Goal: Task Accomplishment & Management: Manage account settings

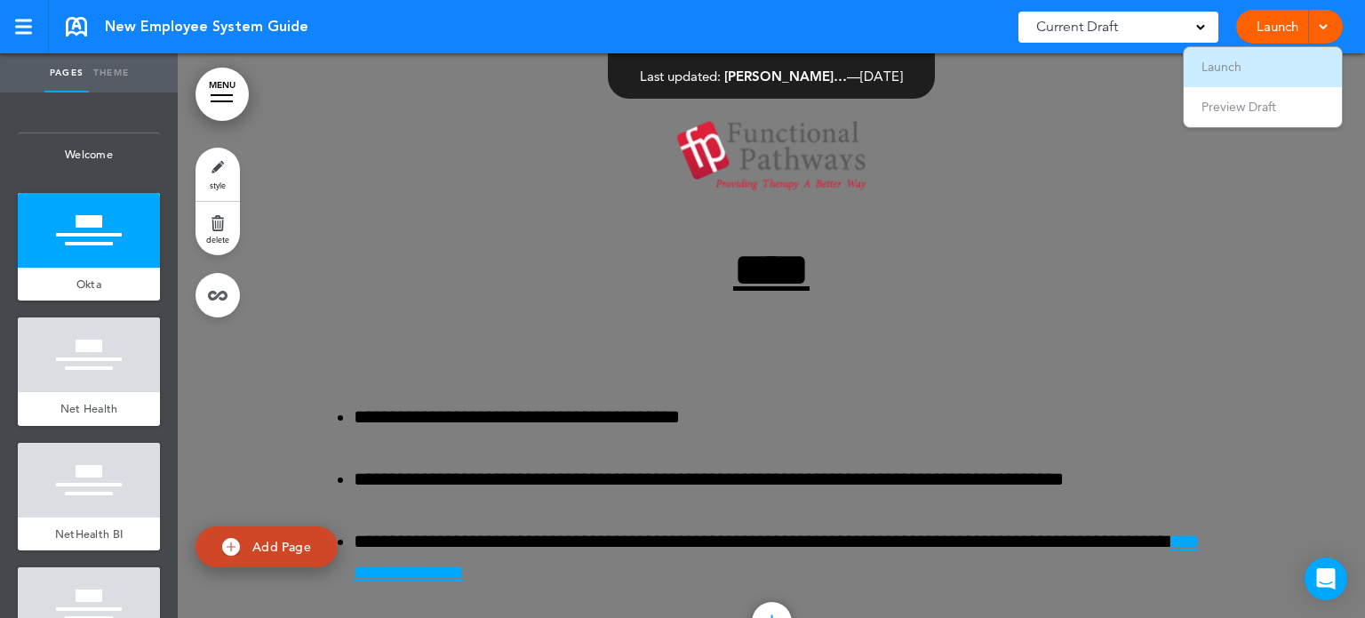
click at [1262, 67] on li "Launch" at bounding box center [1263, 67] width 158 height 40
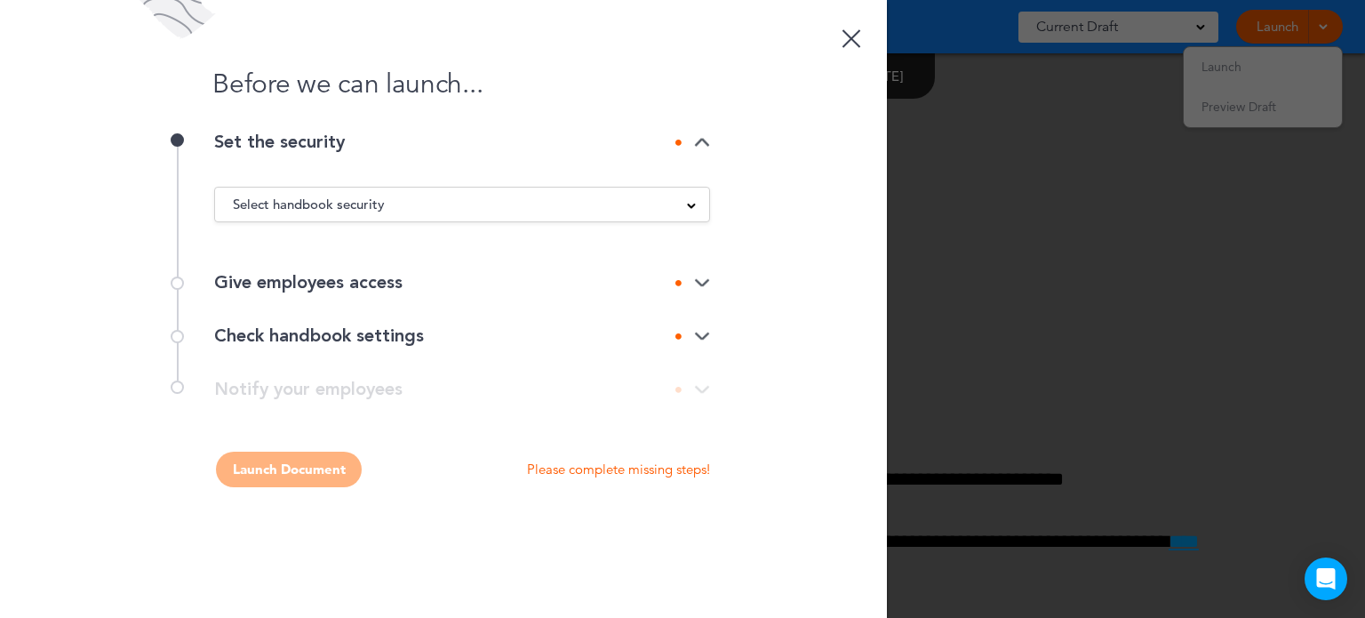
click at [458, 200] on div "Select handbook security" at bounding box center [462, 205] width 494 height 20
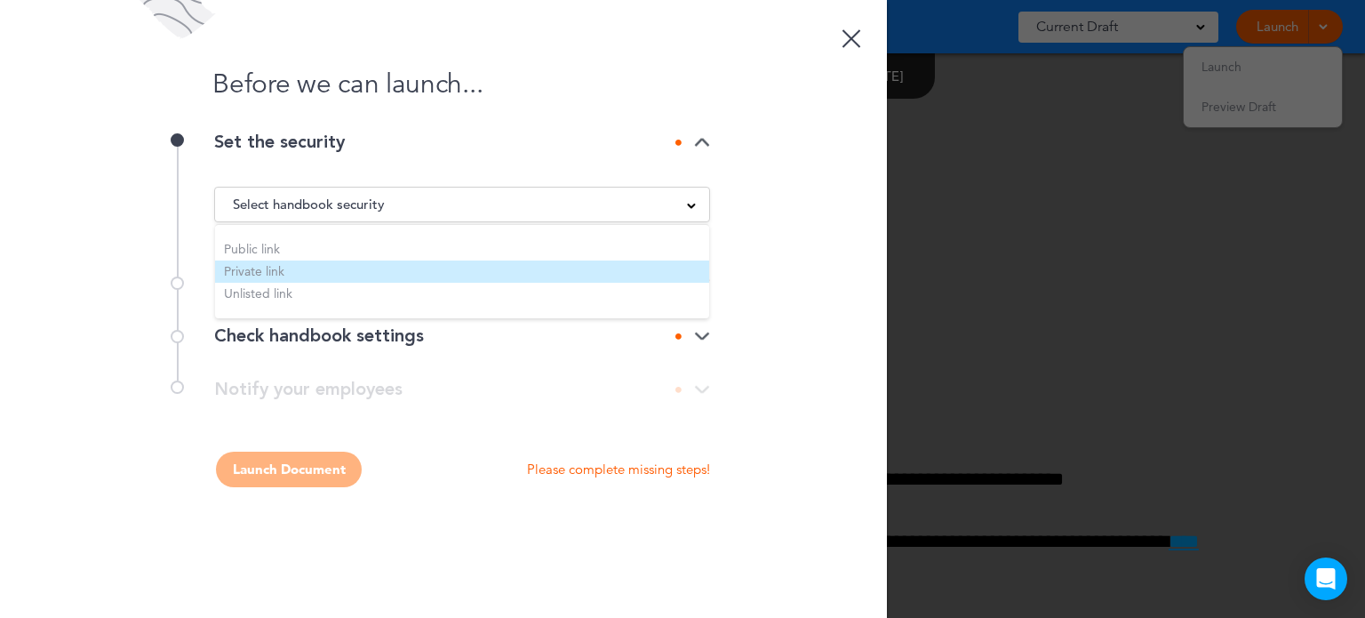
click at [439, 266] on li "Private link" at bounding box center [462, 271] width 494 height 22
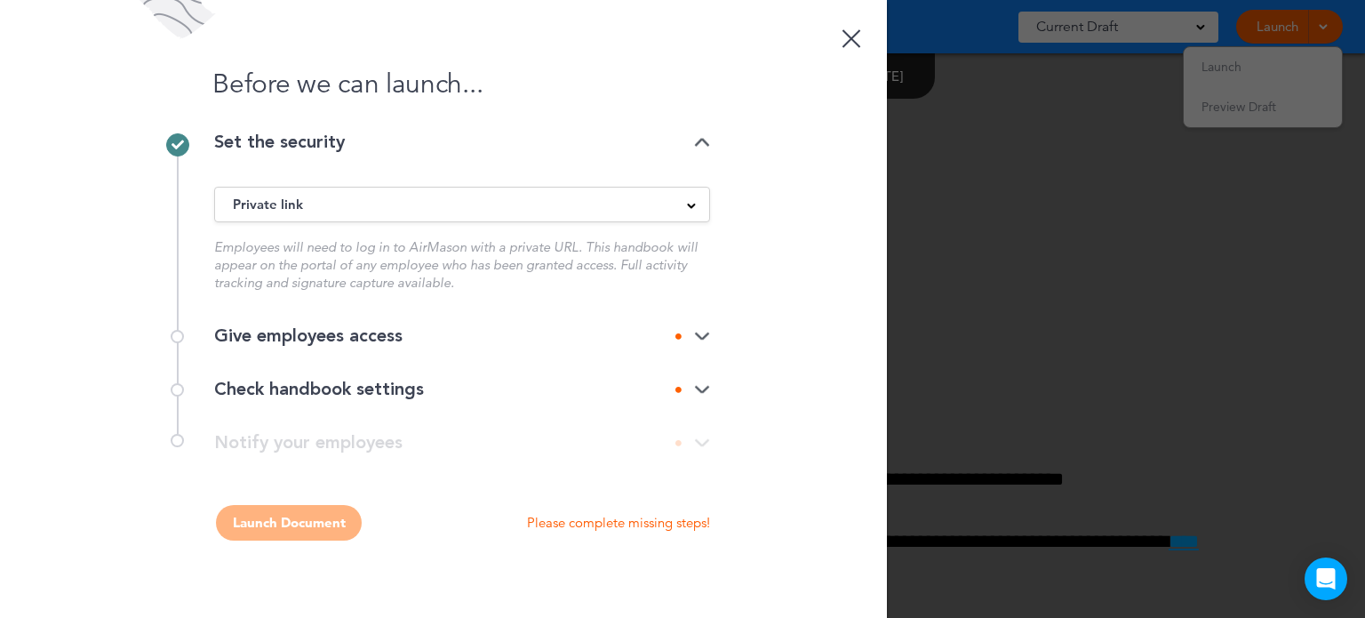
click at [607, 319] on div "Give employees access" at bounding box center [462, 335] width 496 height 53
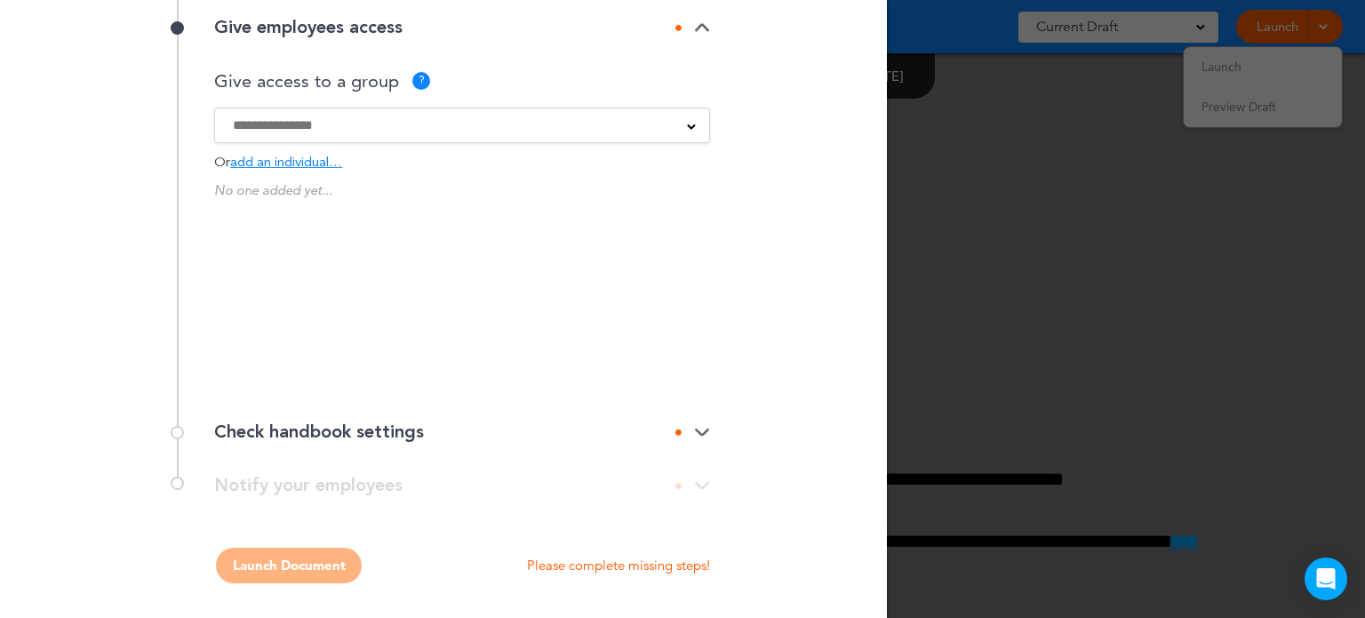
click at [584, 428] on div "Check handbook settings" at bounding box center [462, 432] width 496 height 18
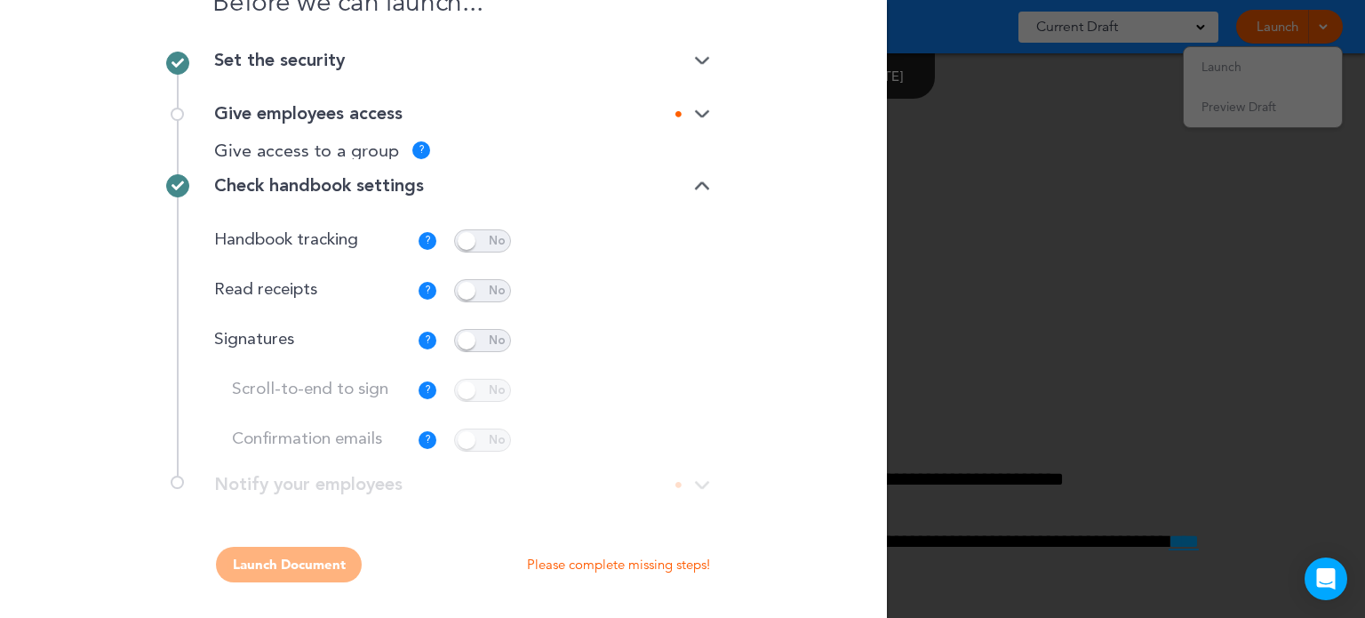
scroll to position [75, 0]
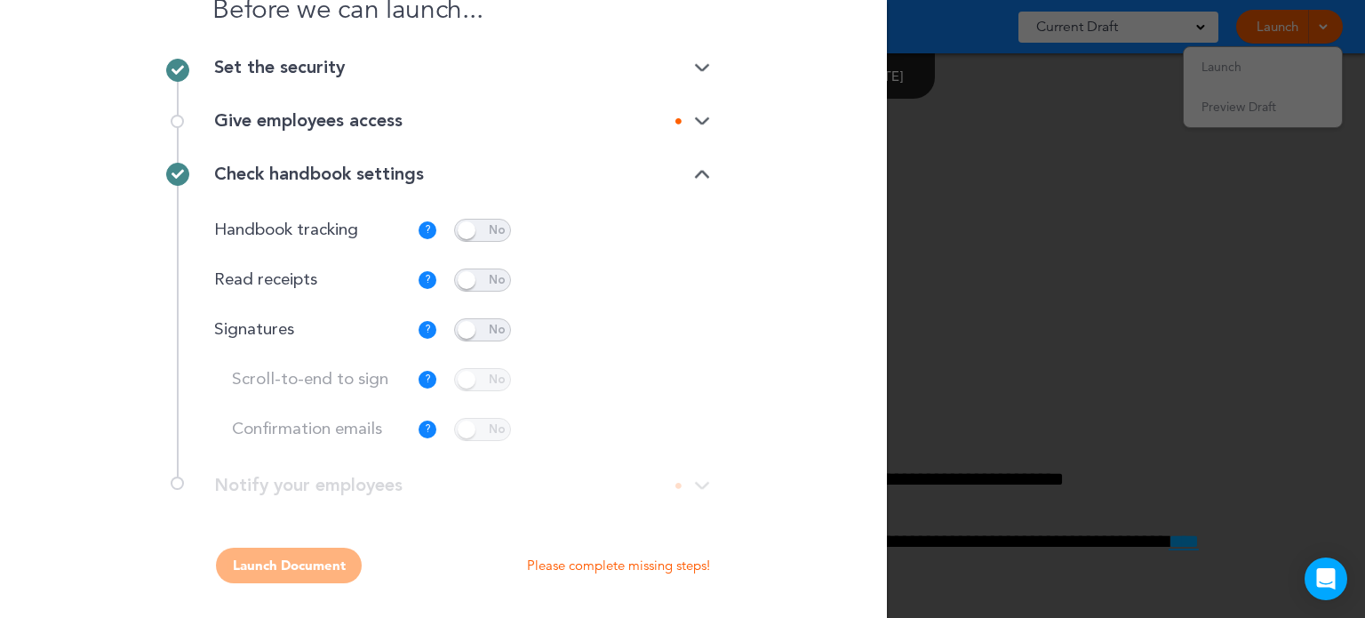
click at [538, 482] on div "**********" at bounding box center [443, 494] width 533 height 36
click at [650, 116] on div "Give employees access" at bounding box center [462, 121] width 496 height 18
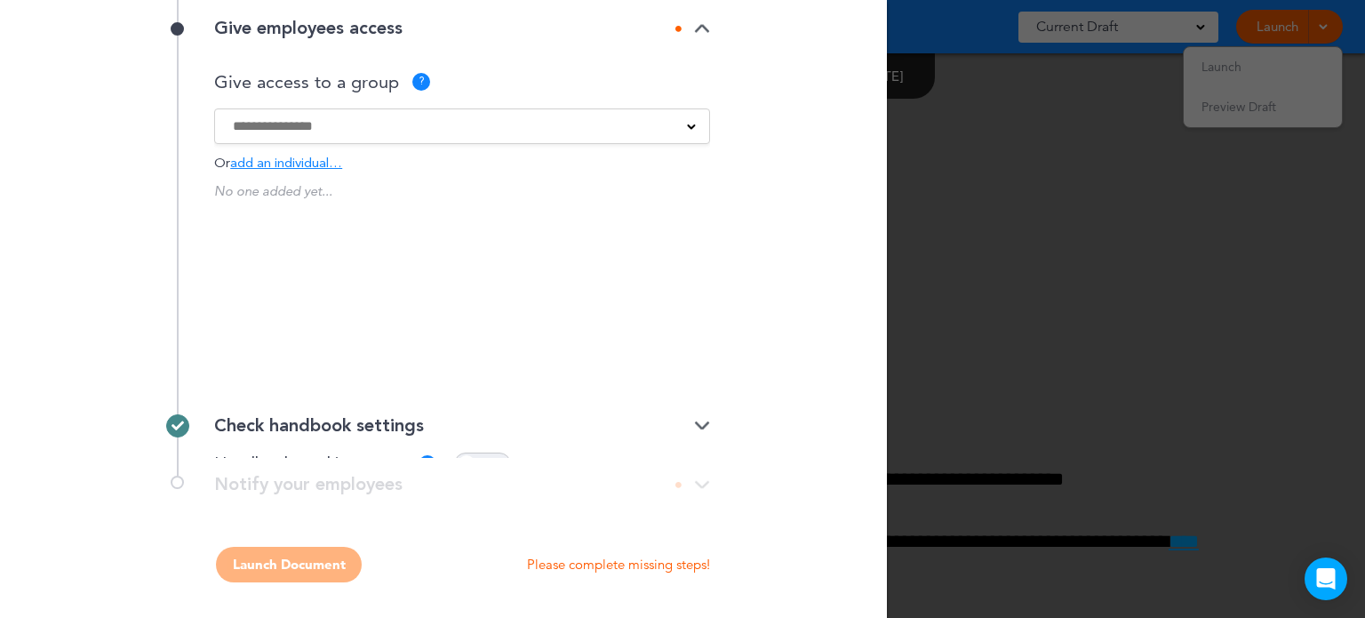
scroll to position [168, 0]
click at [367, 125] on input at bounding box center [450, 126] width 435 height 20
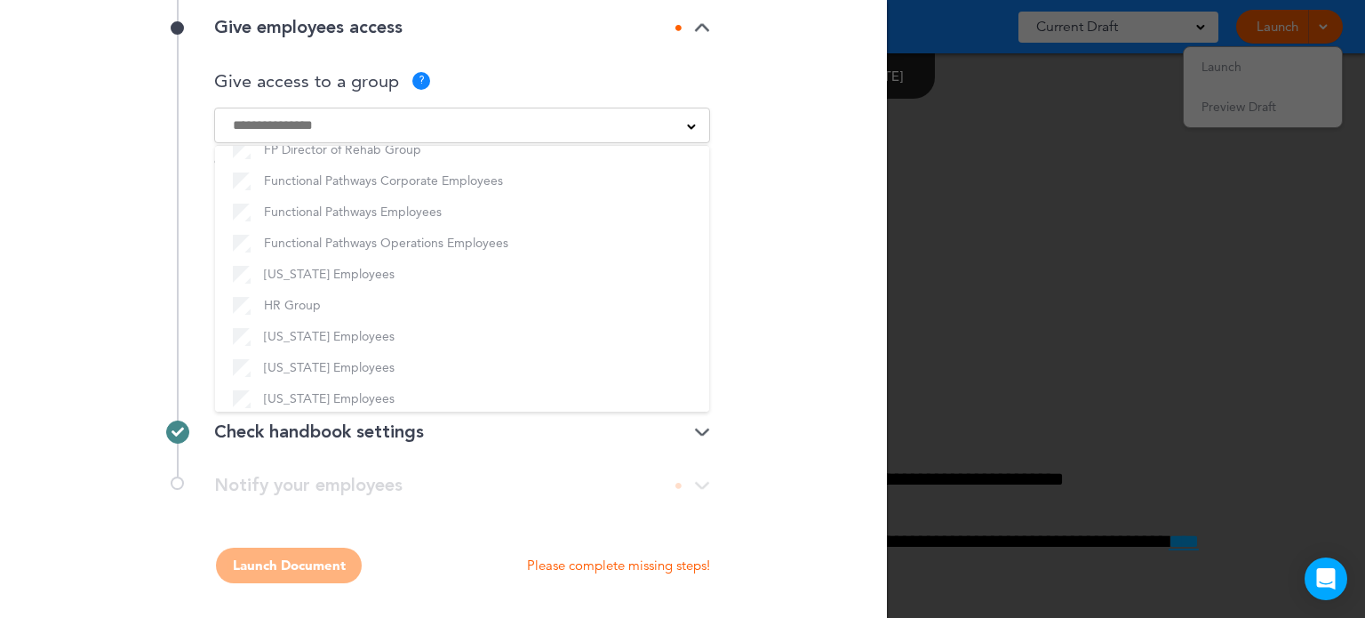
scroll to position [649, 0]
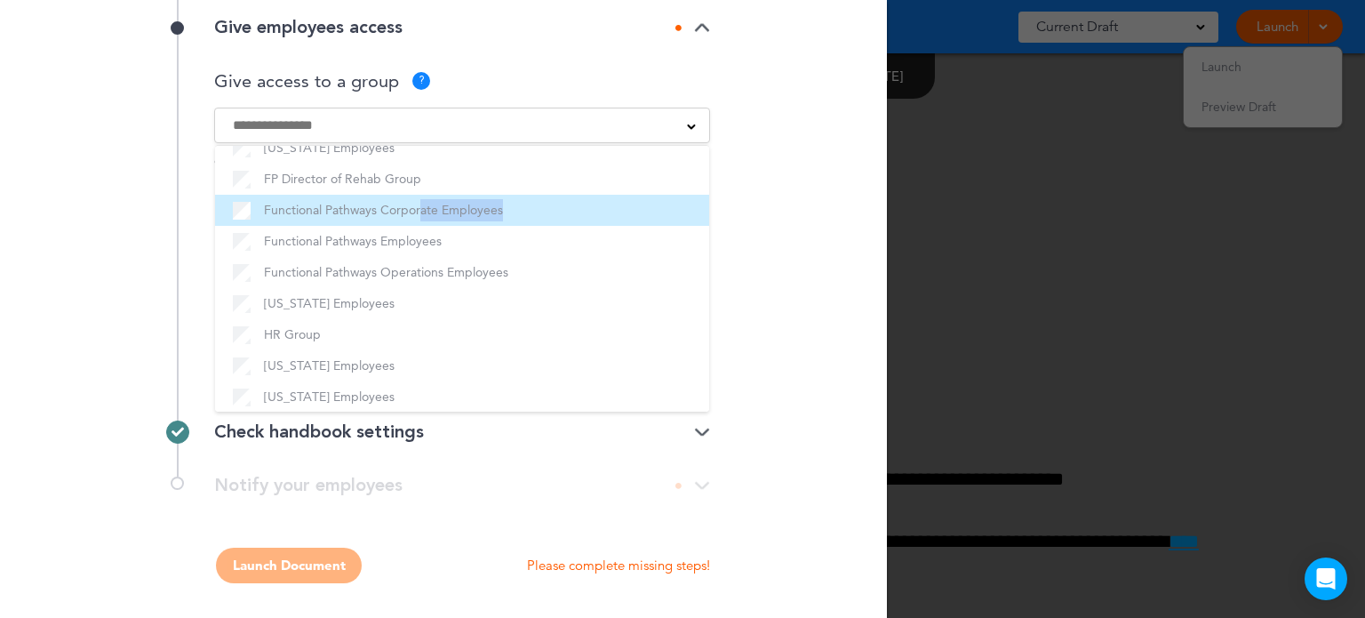
click at [331, 221] on ul "ADO Group Affinity Employees [US_STATE] Employees All Employee [US_STATE] Emplo…" at bounding box center [462, 278] width 494 height 267
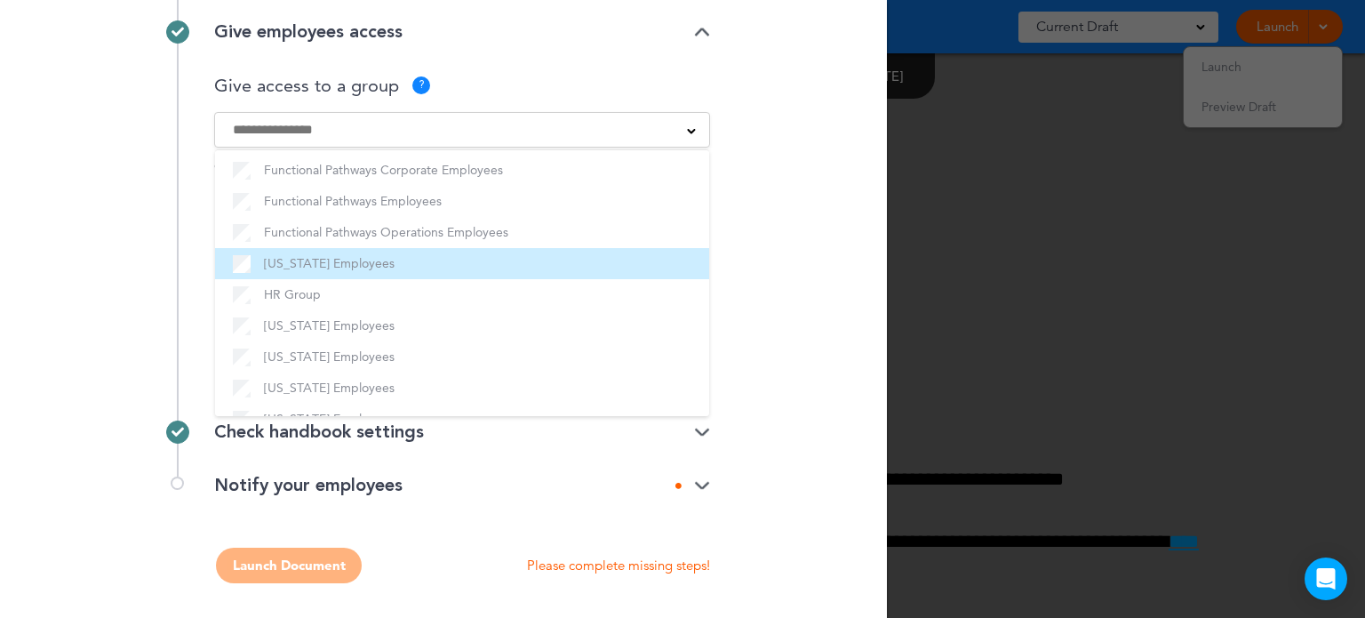
scroll to position [293, 0]
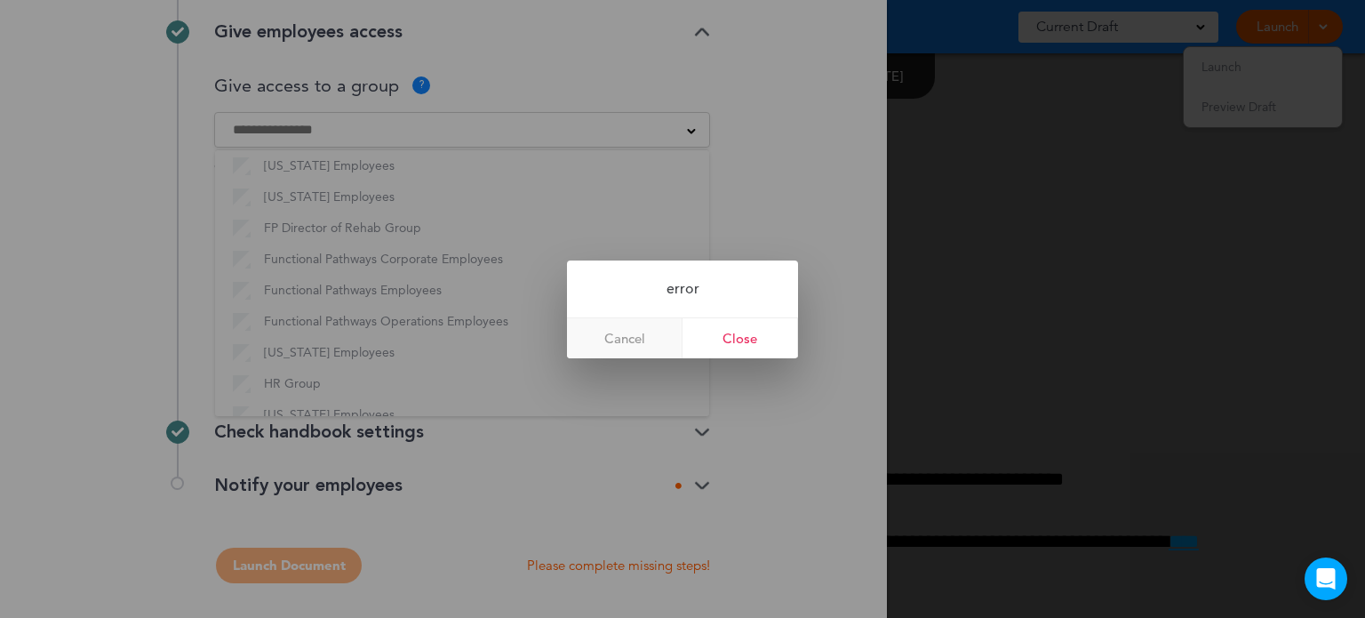
click at [640, 332] on link "Cancel" at bounding box center [625, 338] width 116 height 40
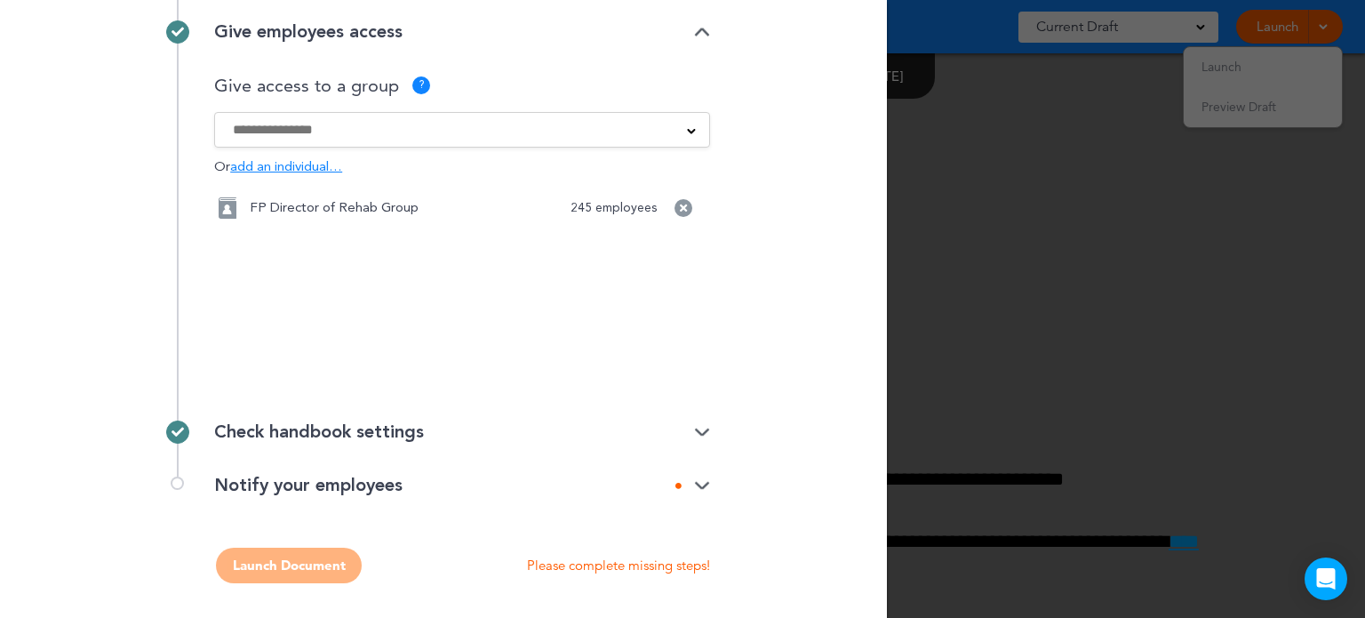
click at [300, 166] on span "add an individual…" at bounding box center [286, 167] width 112 height 13
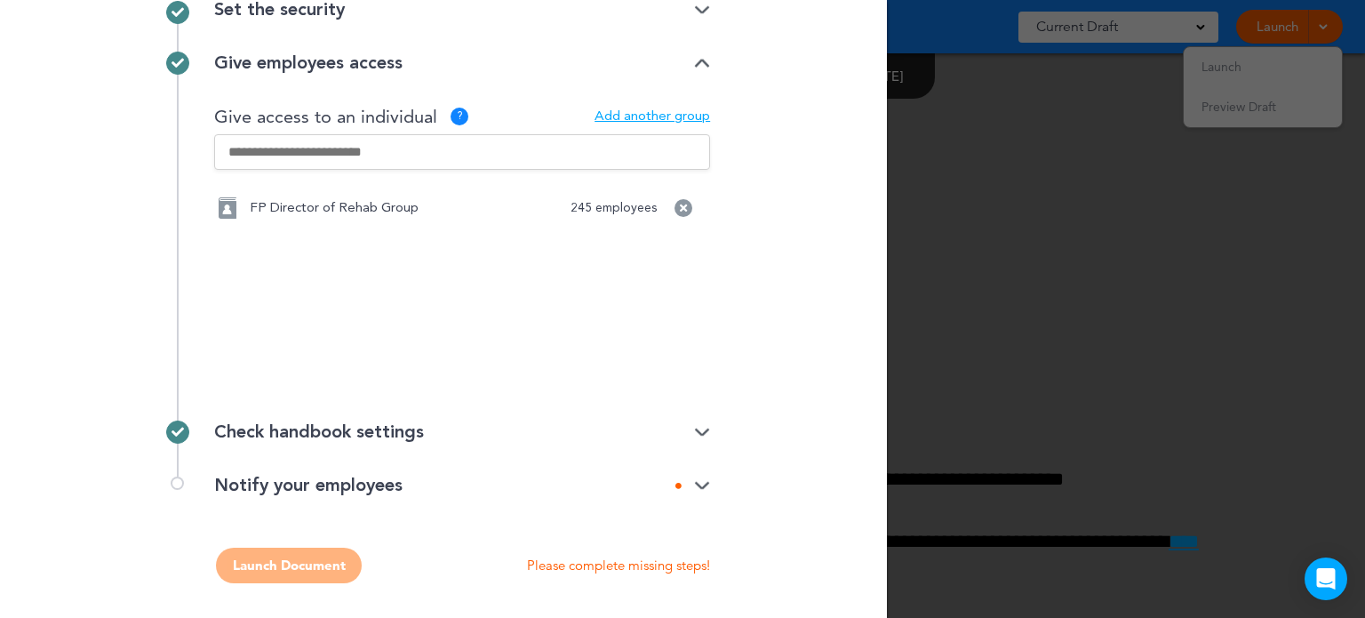
click at [640, 117] on div "Add another group" at bounding box center [652, 116] width 116 height 13
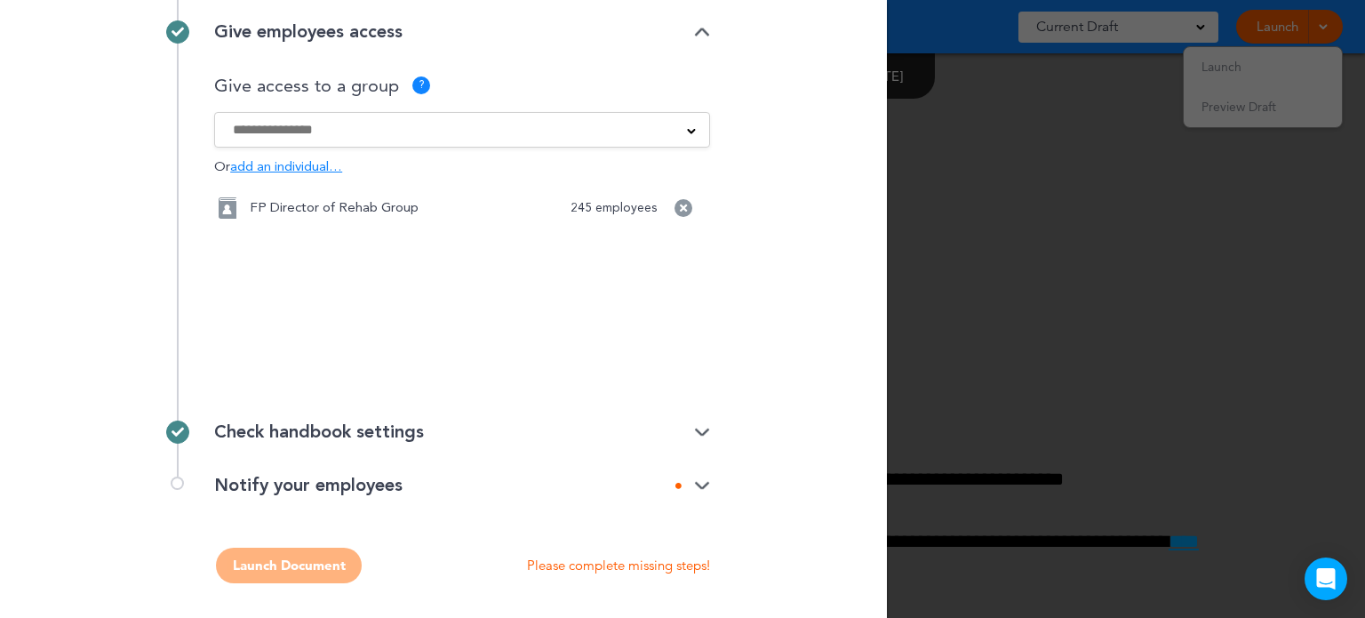
click at [355, 116] on div "ADO Group Affinity Employees [US_STATE] Employees All Employee [US_STATE] Emplo…" at bounding box center [462, 130] width 496 height 36
click at [353, 138] on input at bounding box center [450, 130] width 435 height 20
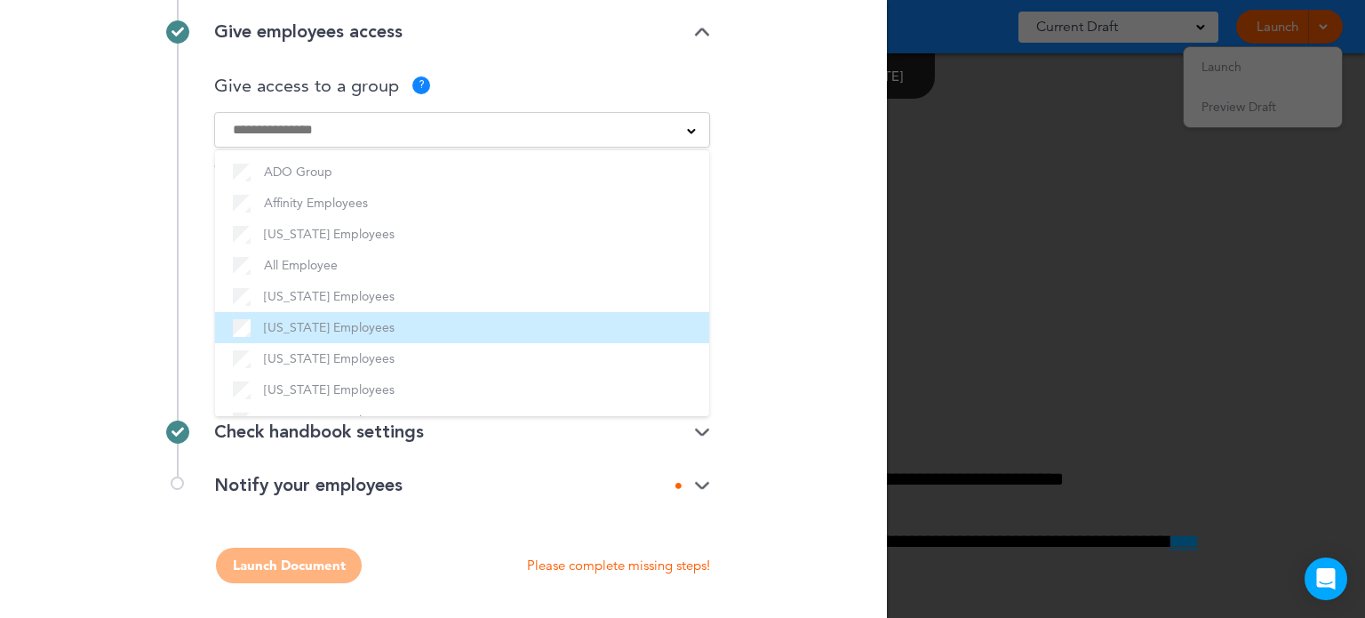
scroll to position [0, 0]
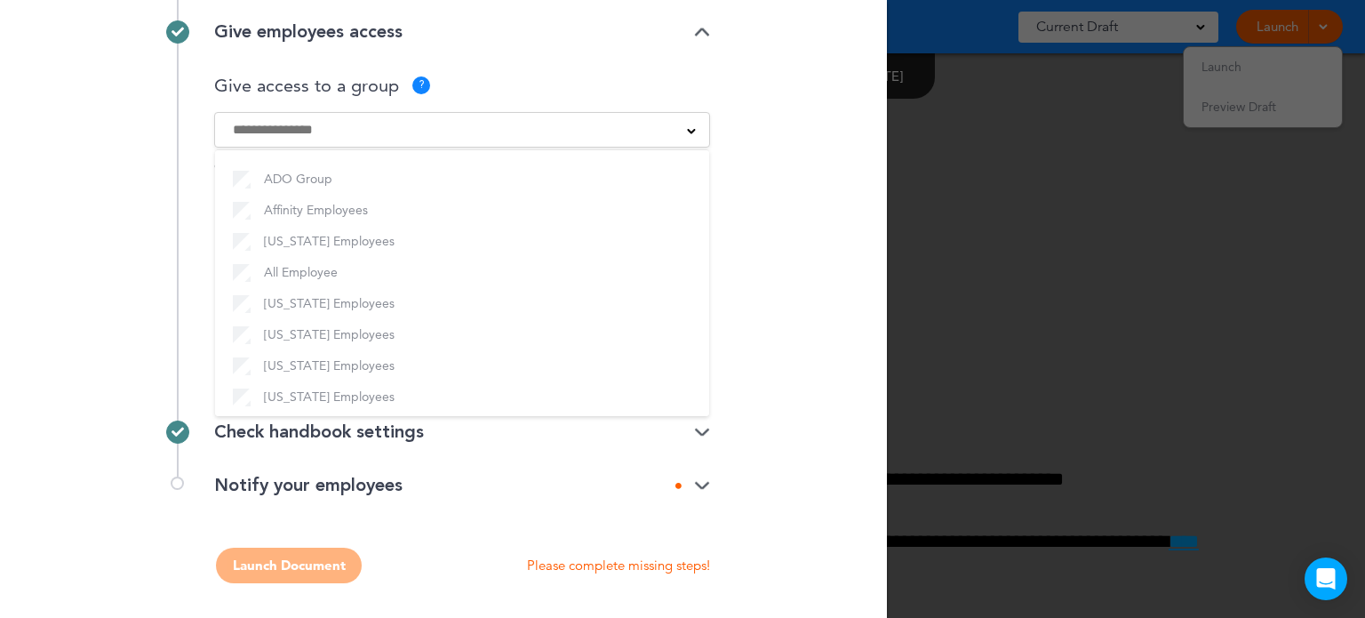
click at [761, 212] on div "Before we can launch... Set the security Private link Public link Private link …" at bounding box center [443, 309] width 887 height 618
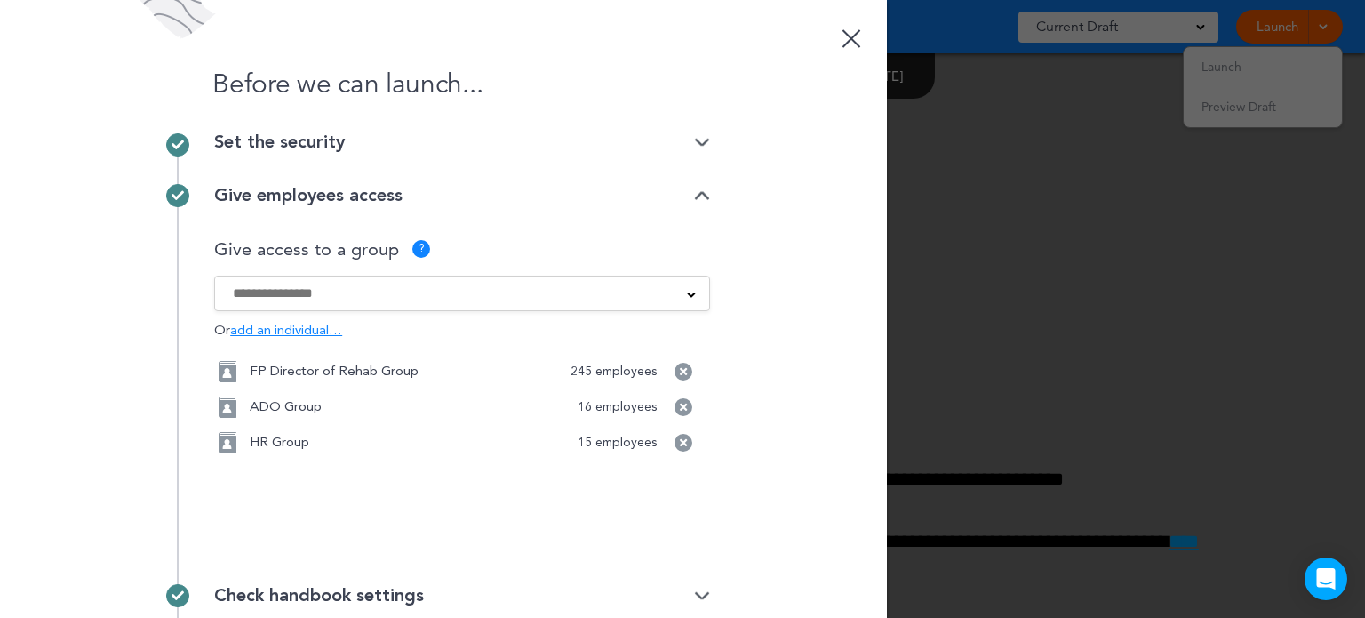
click at [366, 288] on input at bounding box center [450, 293] width 435 height 20
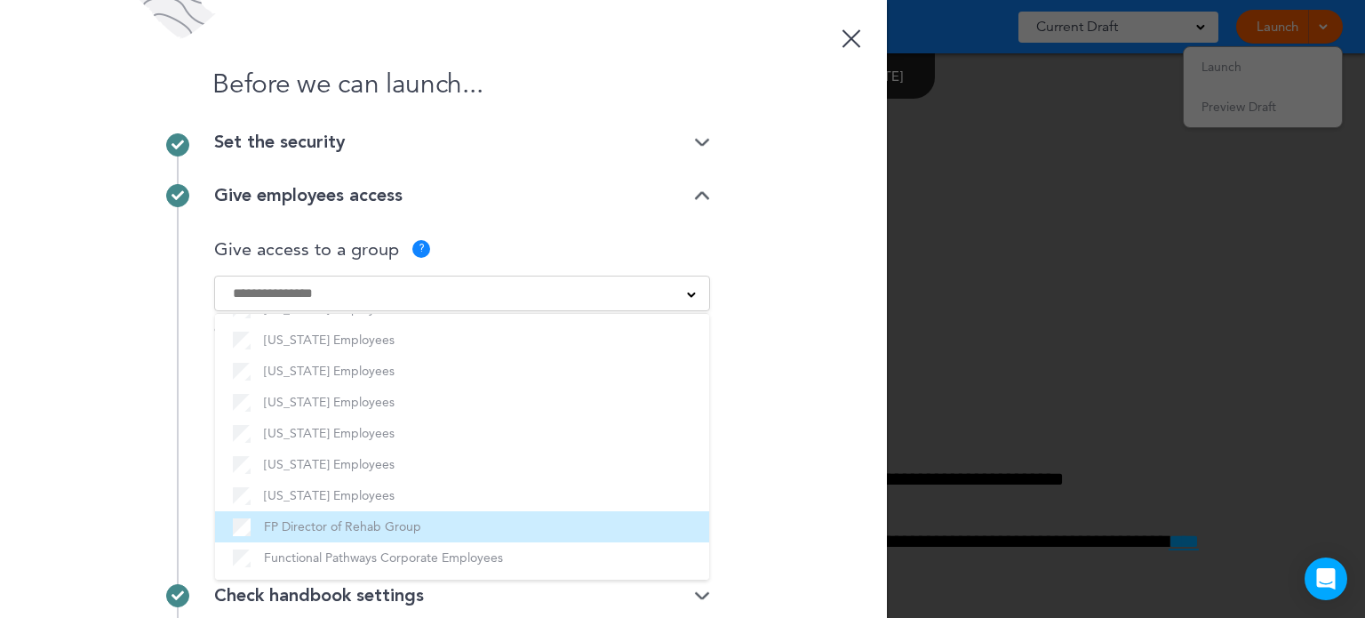
scroll to position [178, 0]
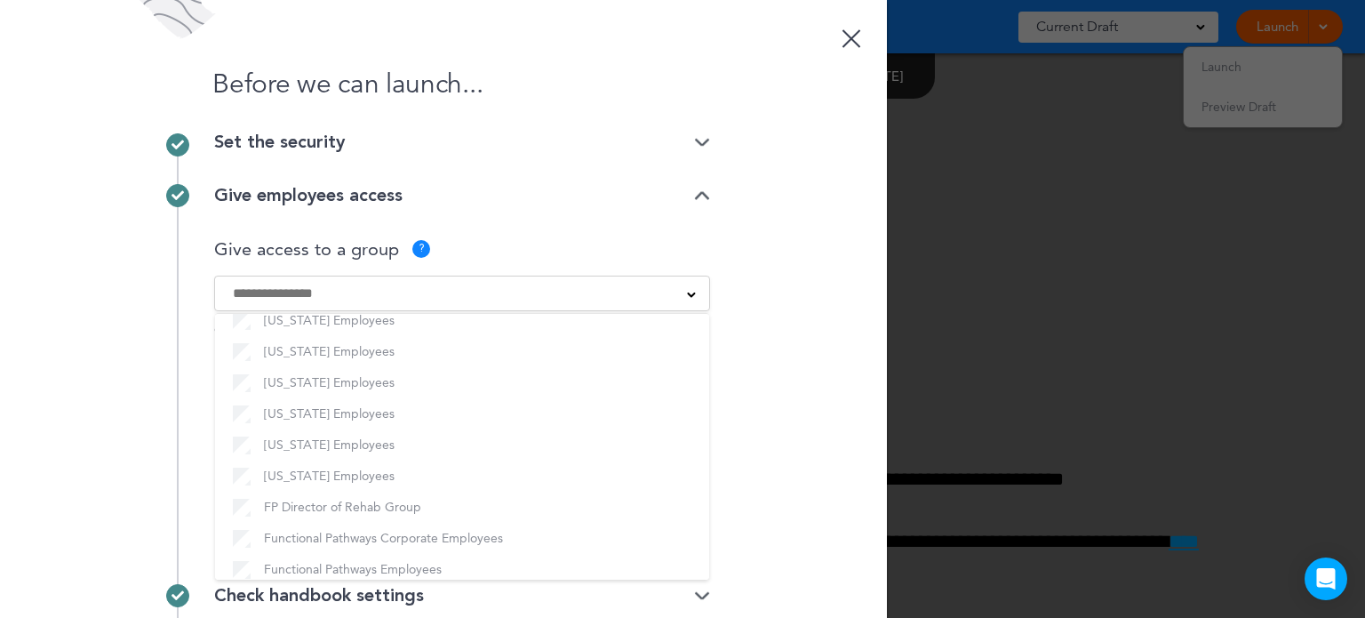
click at [784, 277] on div "Before we can launch... Set the security Private link Public link Private link …" at bounding box center [443, 309] width 887 height 618
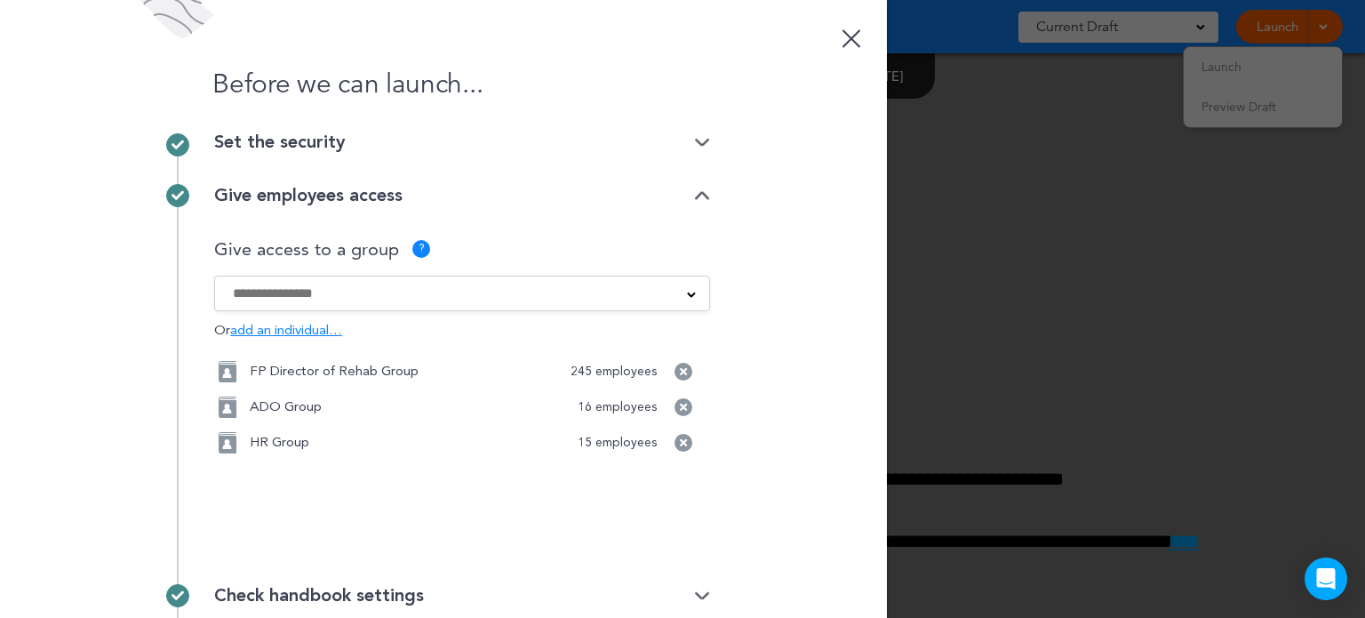
click at [489, 289] on input at bounding box center [450, 293] width 435 height 20
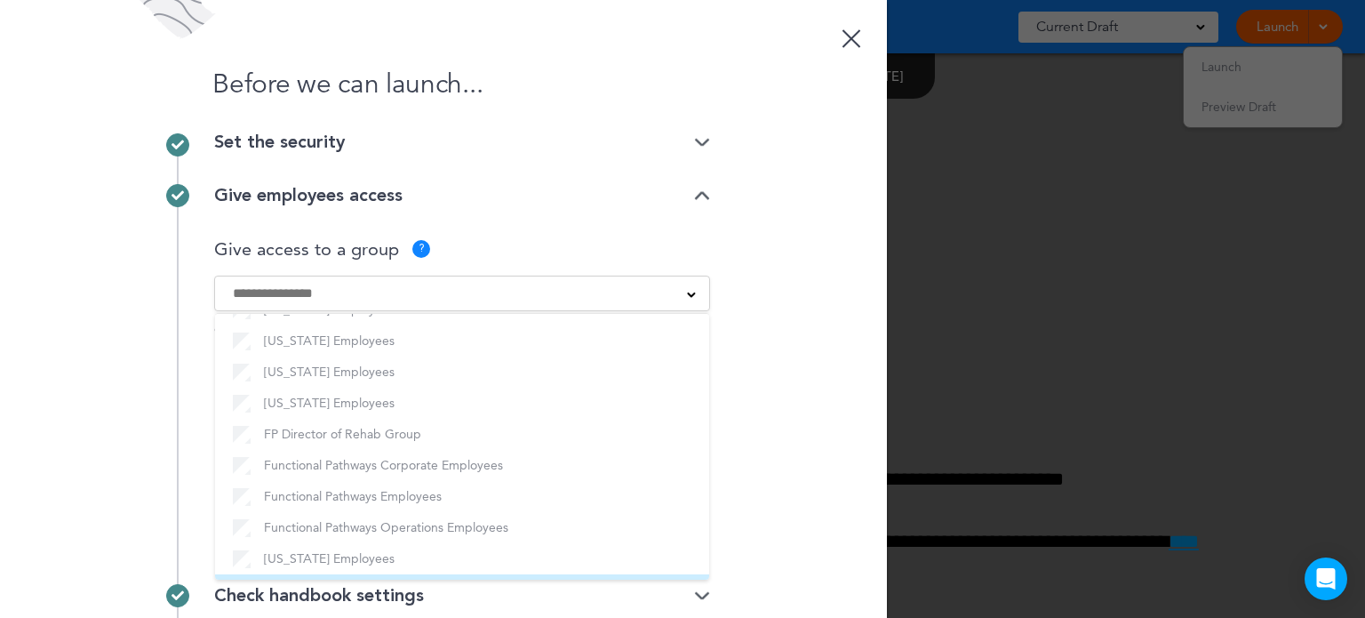
scroll to position [355, 0]
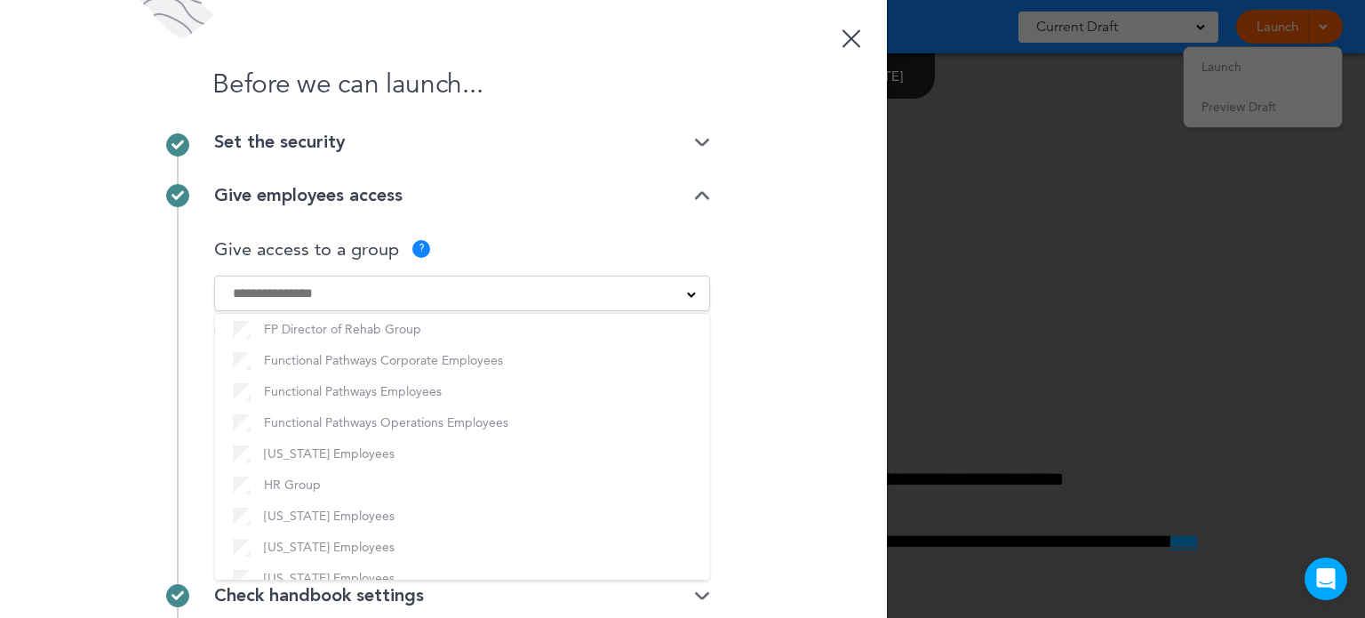
click at [796, 327] on div "Before we can launch... Set the security Private link Public link Private link …" at bounding box center [443, 309] width 887 height 618
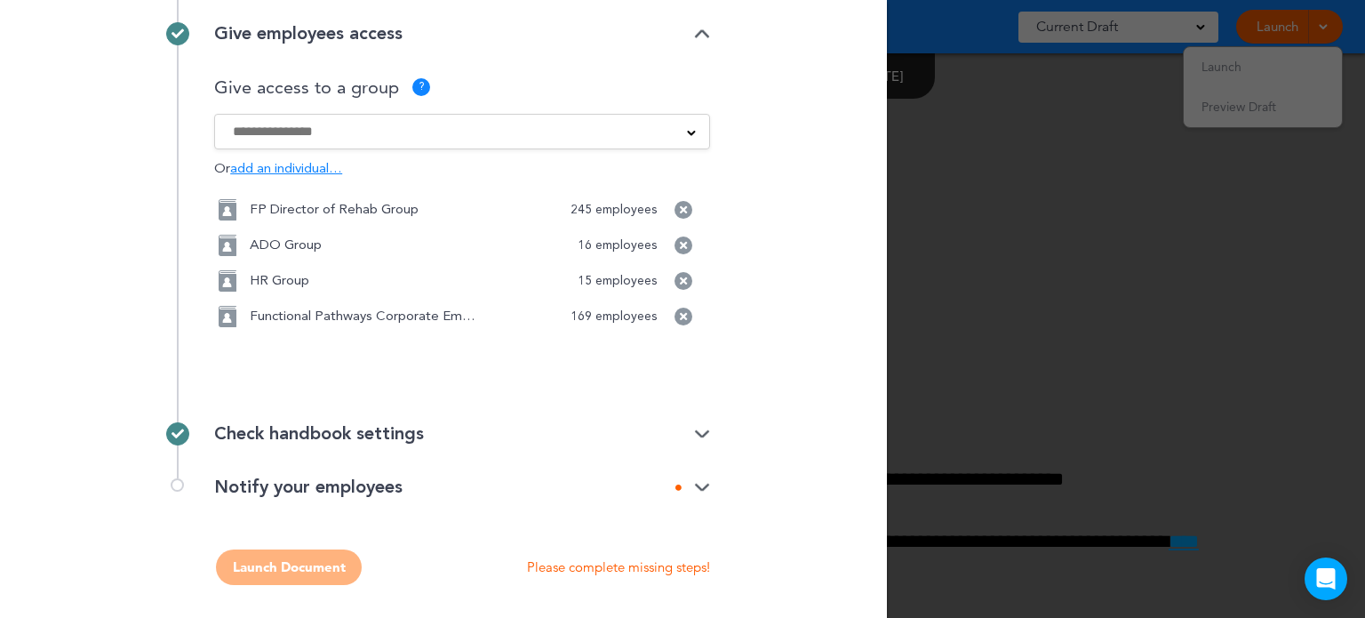
scroll to position [163, 0]
click at [677, 425] on div "Check handbook settings" at bounding box center [462, 432] width 496 height 18
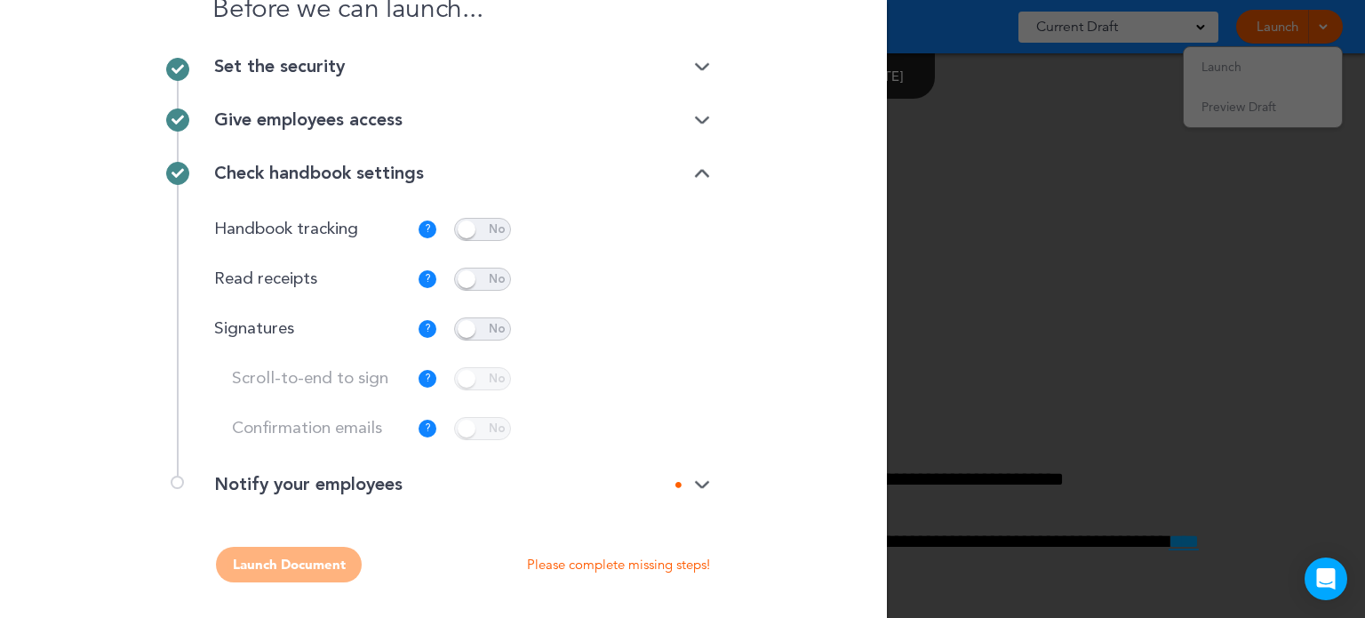
scroll to position [75, 0]
click at [651, 483] on div "Notify your employees" at bounding box center [462, 485] width 496 height 18
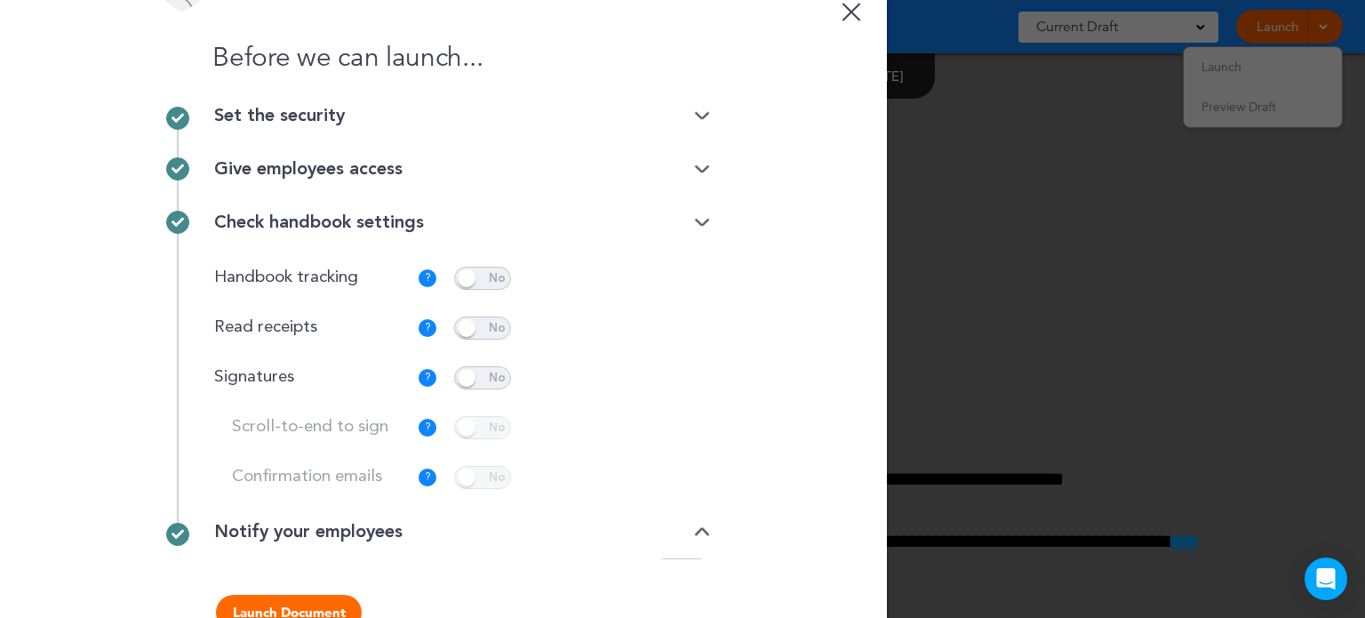
scroll to position [0, 0]
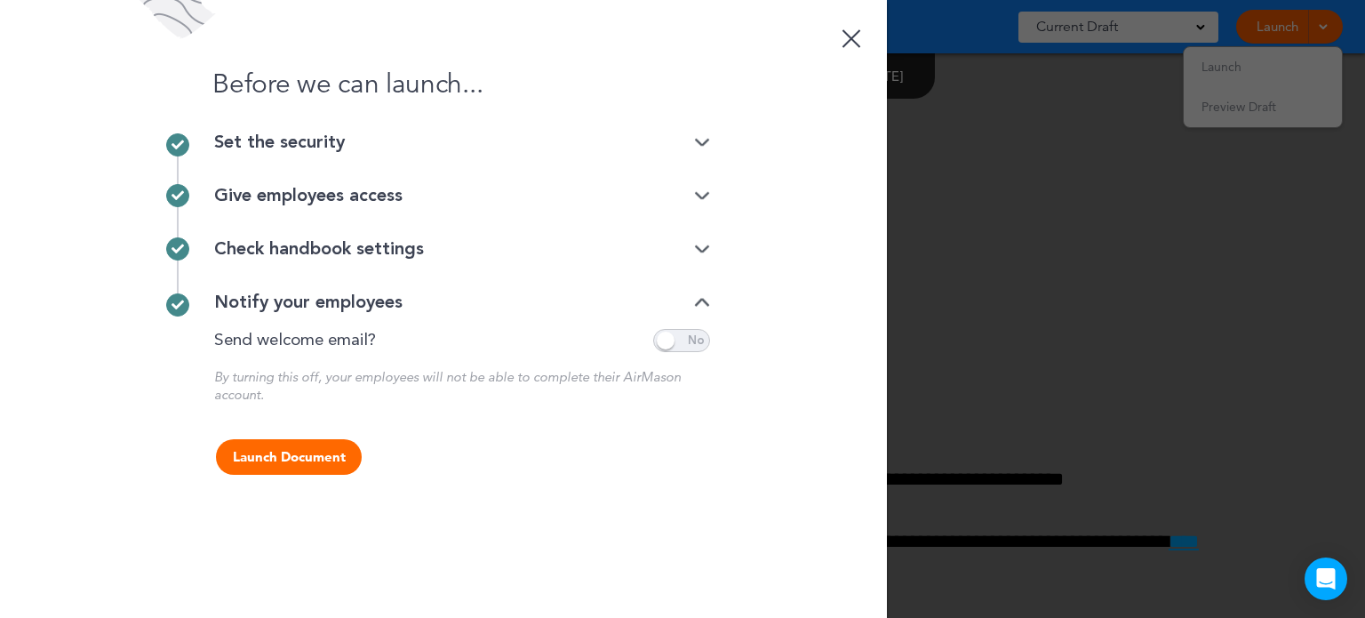
click at [622, 419] on div "Before we can launch... Set the security Private link Public link Private link …" at bounding box center [443, 309] width 887 height 618
click at [514, 139] on div "Set the security" at bounding box center [462, 142] width 496 height 18
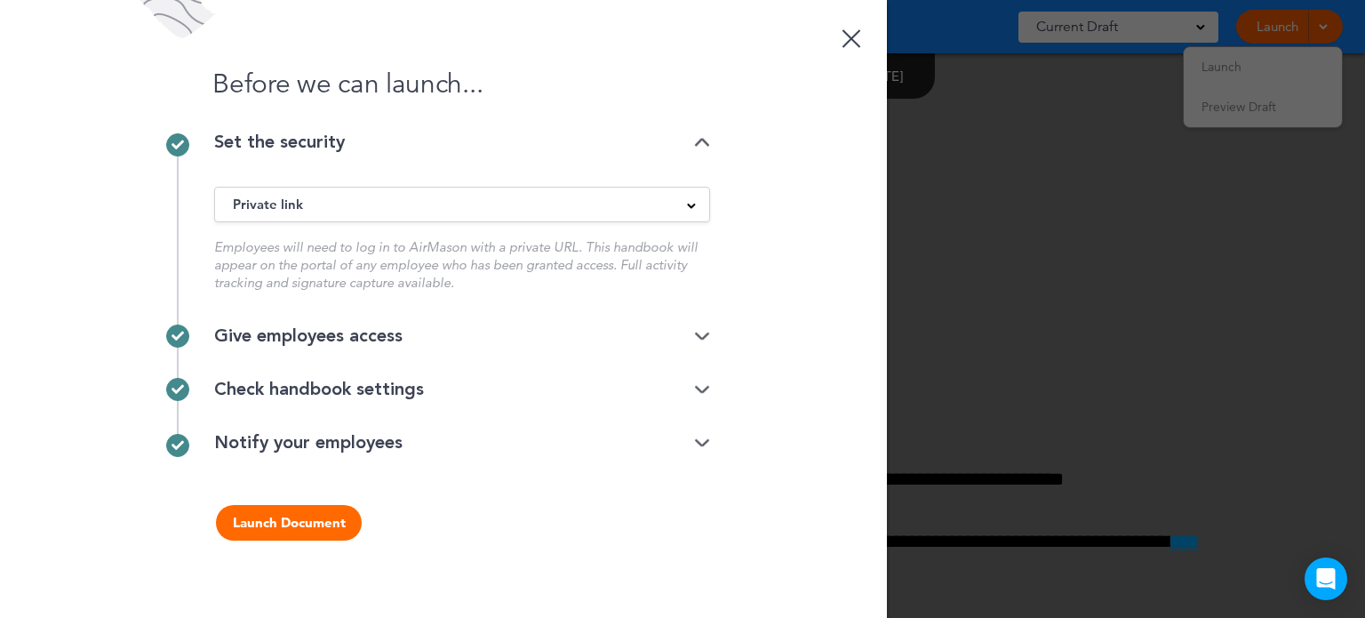
click at [515, 202] on div "Private link" at bounding box center [462, 205] width 494 height 20
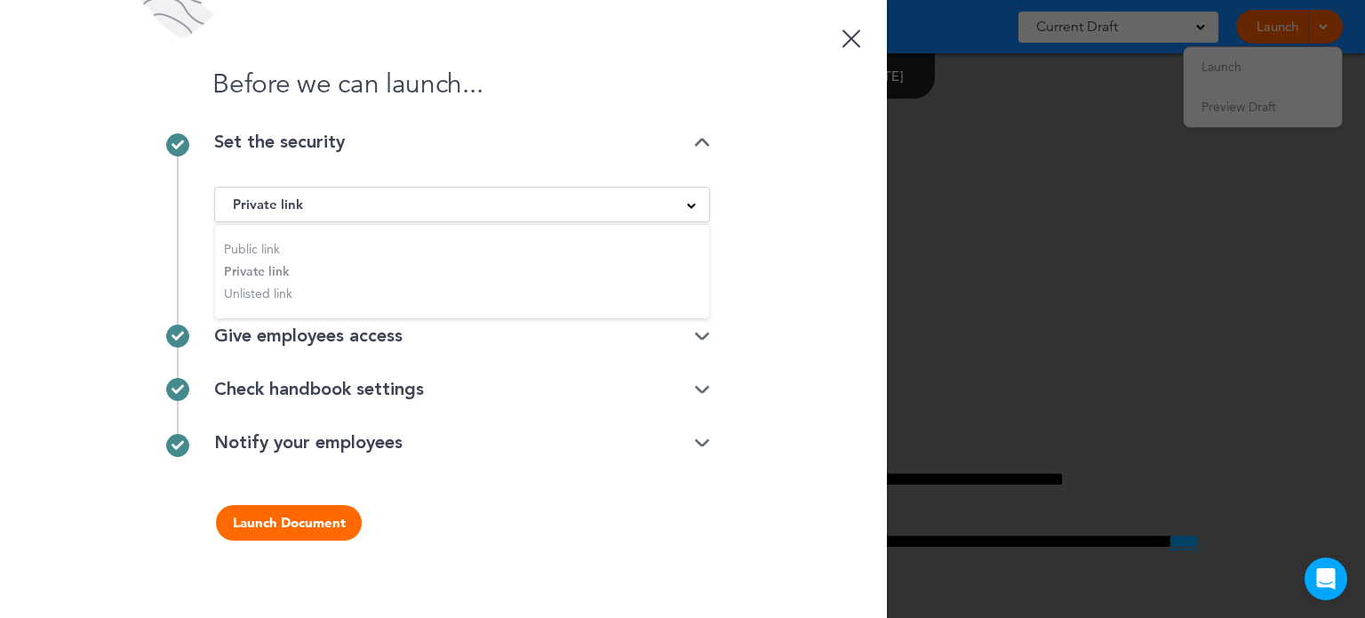
click at [515, 196] on div "Private link" at bounding box center [462, 205] width 494 height 20
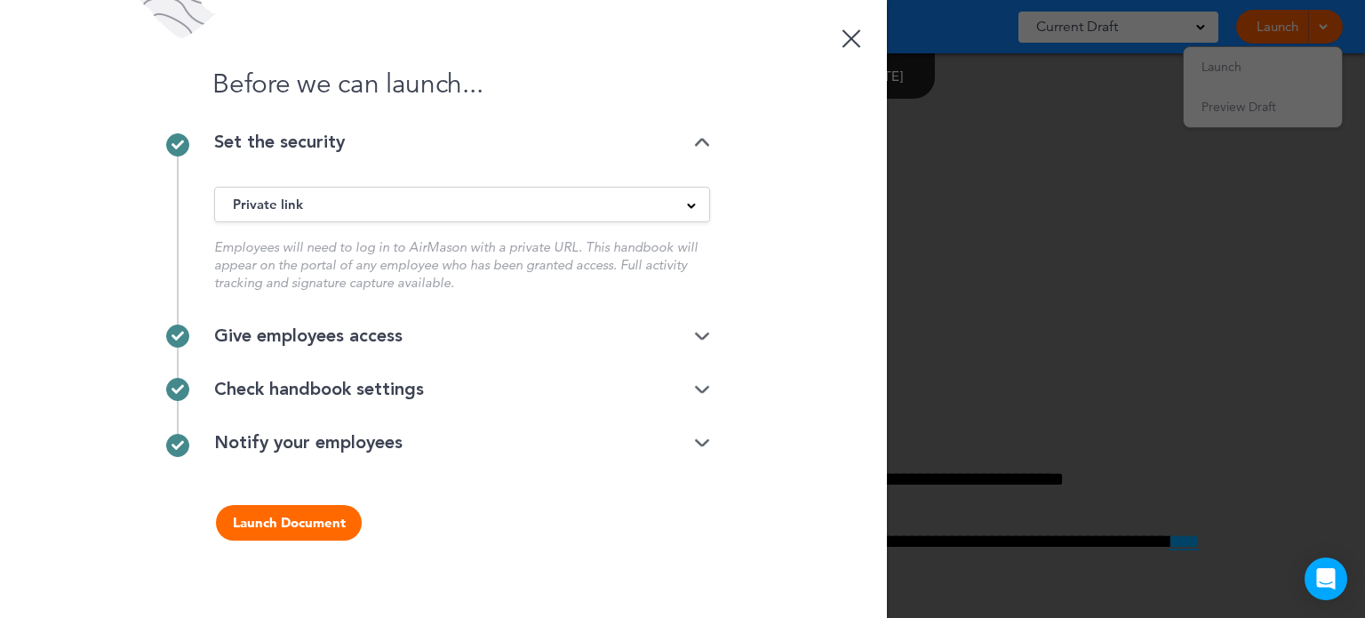
click at [491, 328] on div "Give employees access" at bounding box center [462, 336] width 496 height 18
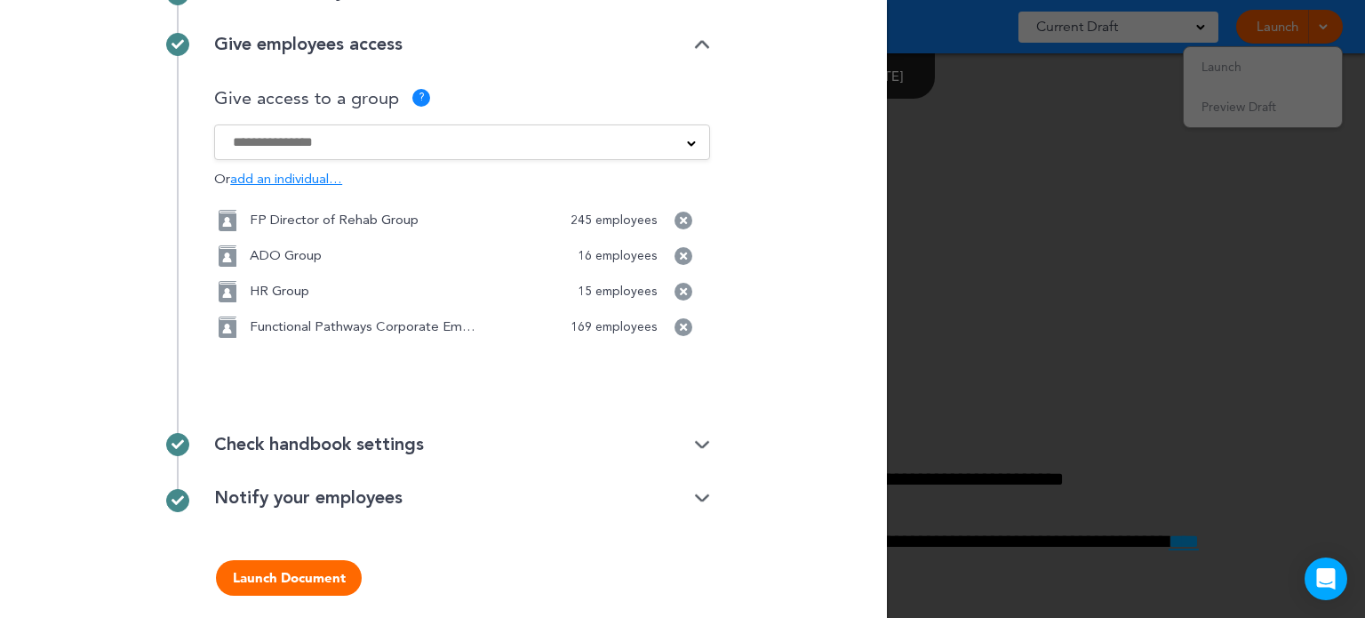
scroll to position [163, 0]
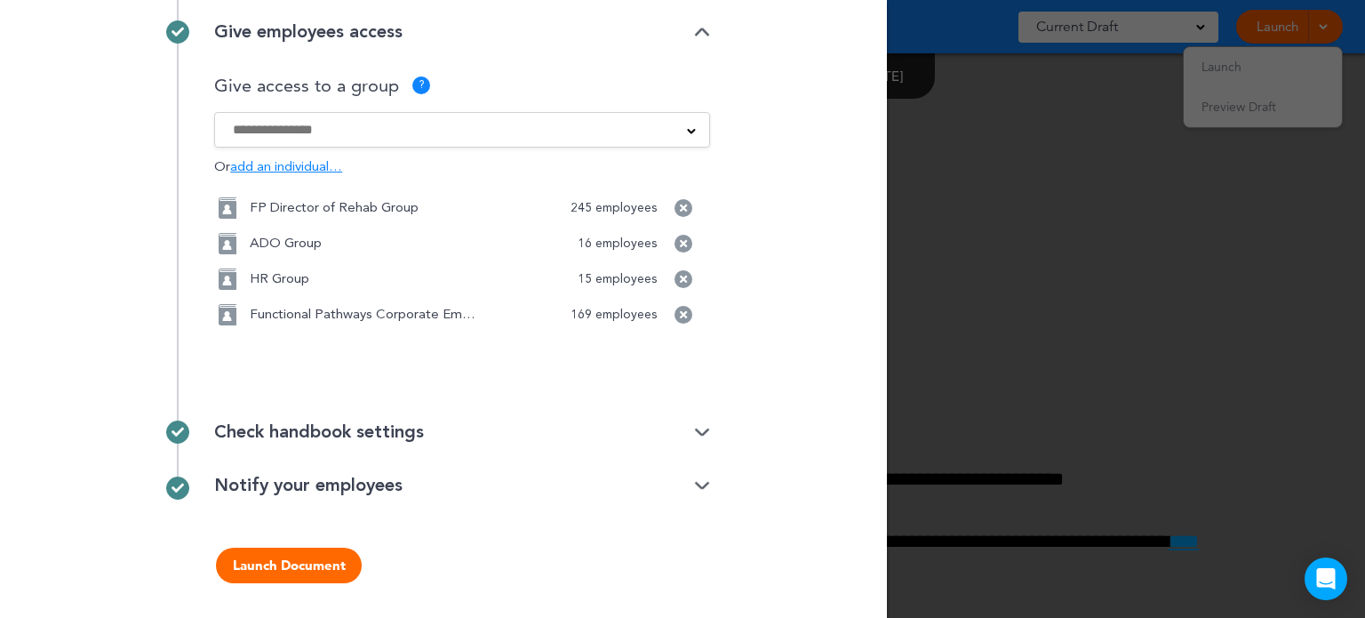
click at [480, 415] on div "Check handbook settings" at bounding box center [462, 431] width 496 height 53
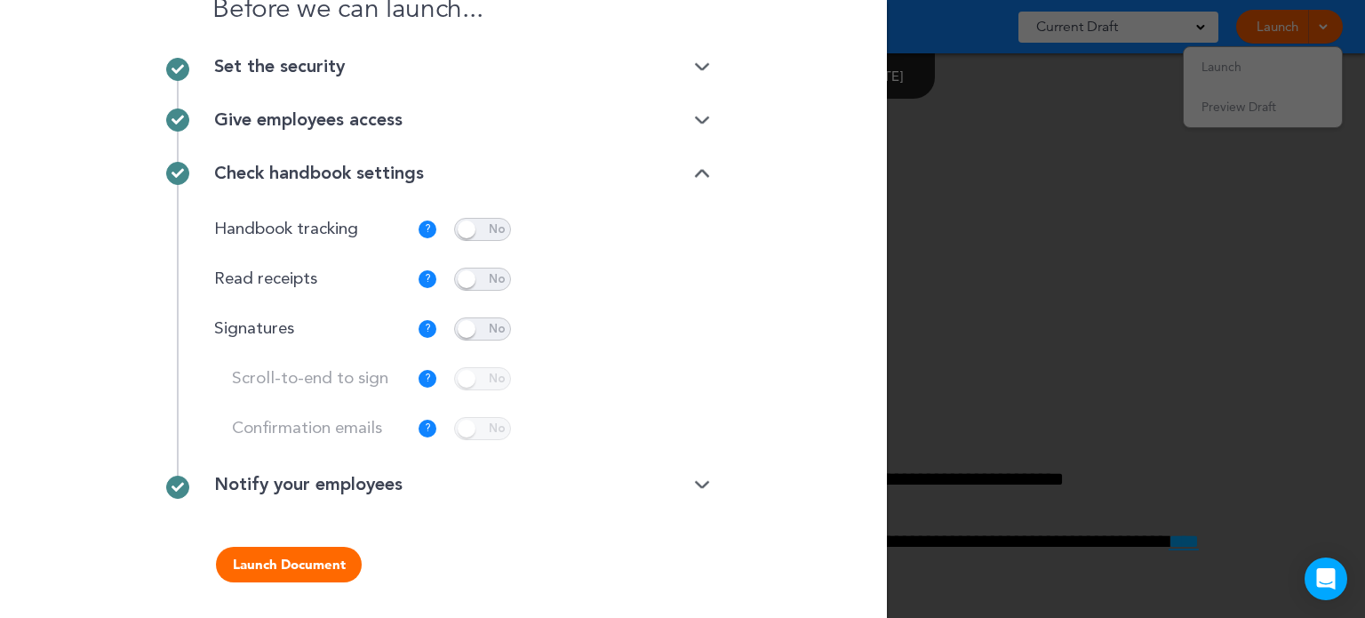
scroll to position [75, 0]
click at [492, 469] on div "Check handbook settings Handbook tracking ? Captures activity regarding where a…" at bounding box center [443, 311] width 533 height 329
click at [504, 487] on div "Notify your employees" at bounding box center [462, 485] width 496 height 18
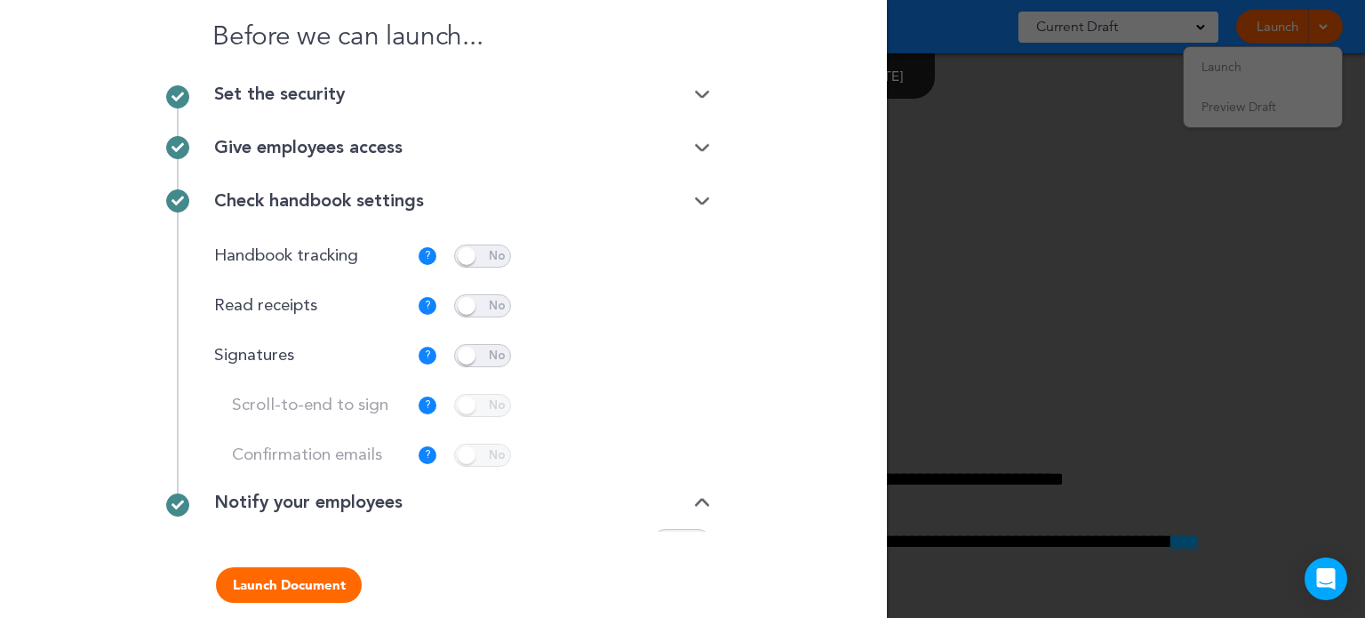
scroll to position [0, 0]
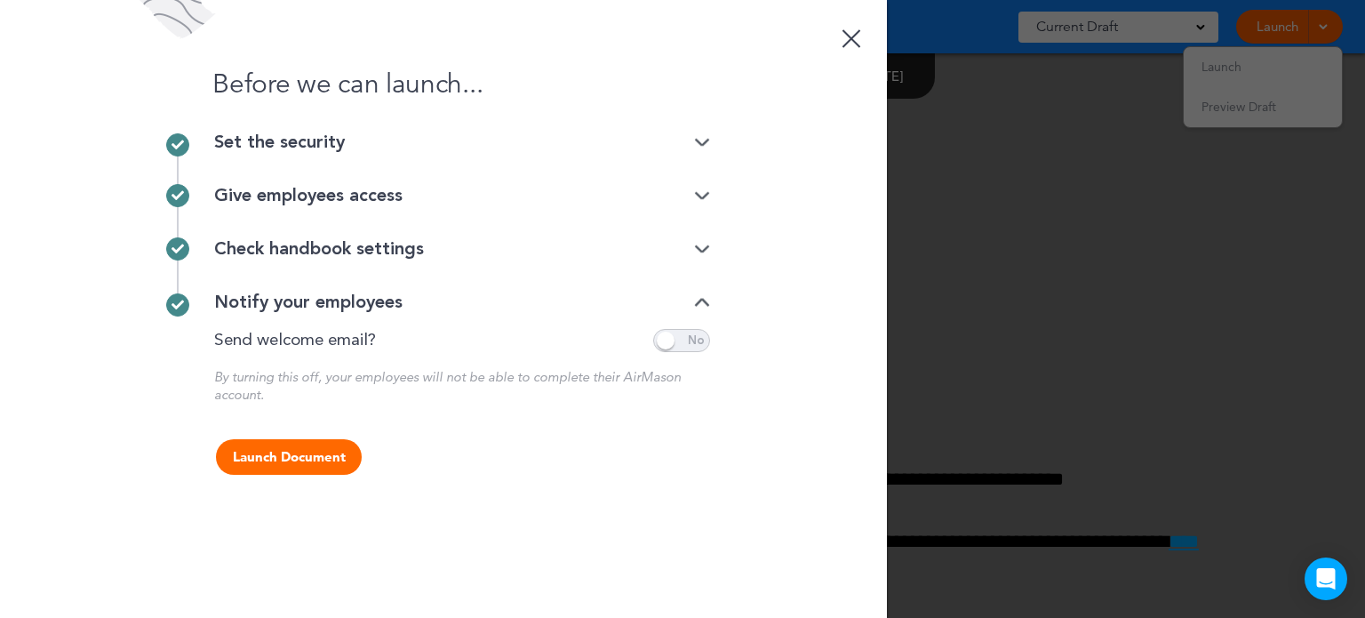
click at [323, 447] on button "Launch Document" at bounding box center [289, 457] width 146 height 36
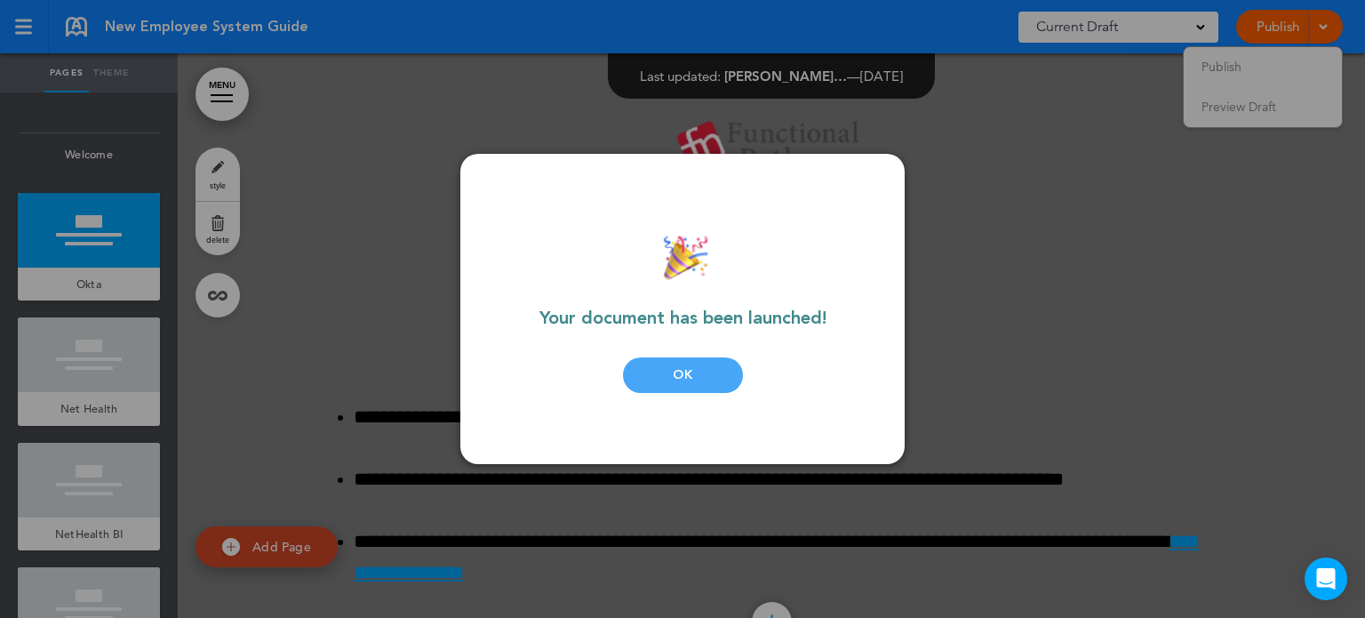
click at [718, 365] on div "OK" at bounding box center [683, 375] width 120 height 36
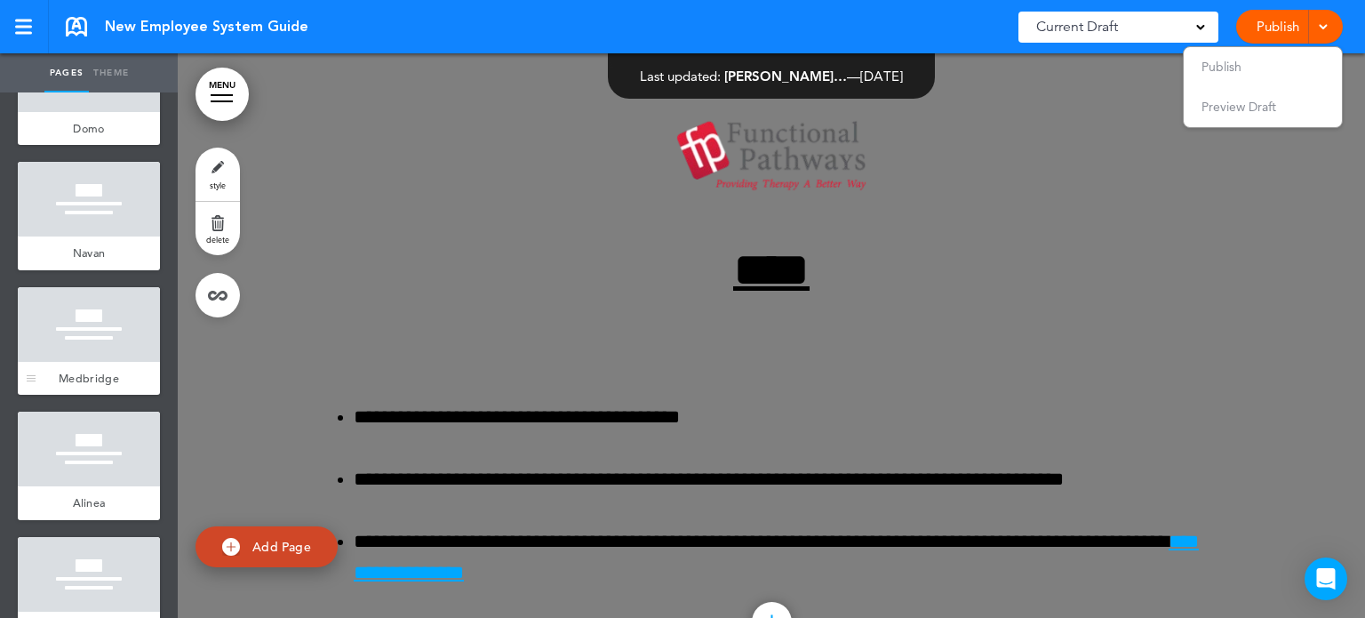
scroll to position [1091, 0]
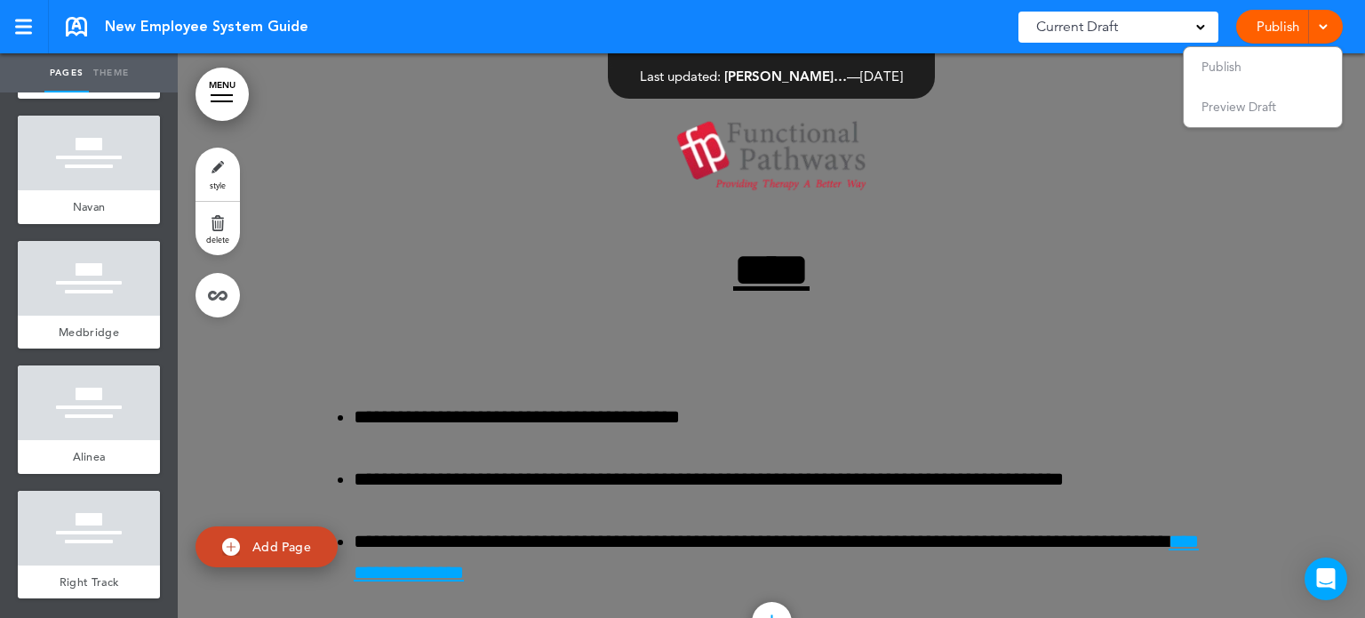
click at [1312, 26] on div at bounding box center [1321, 27] width 18 height 34
